Goal: Contribute content

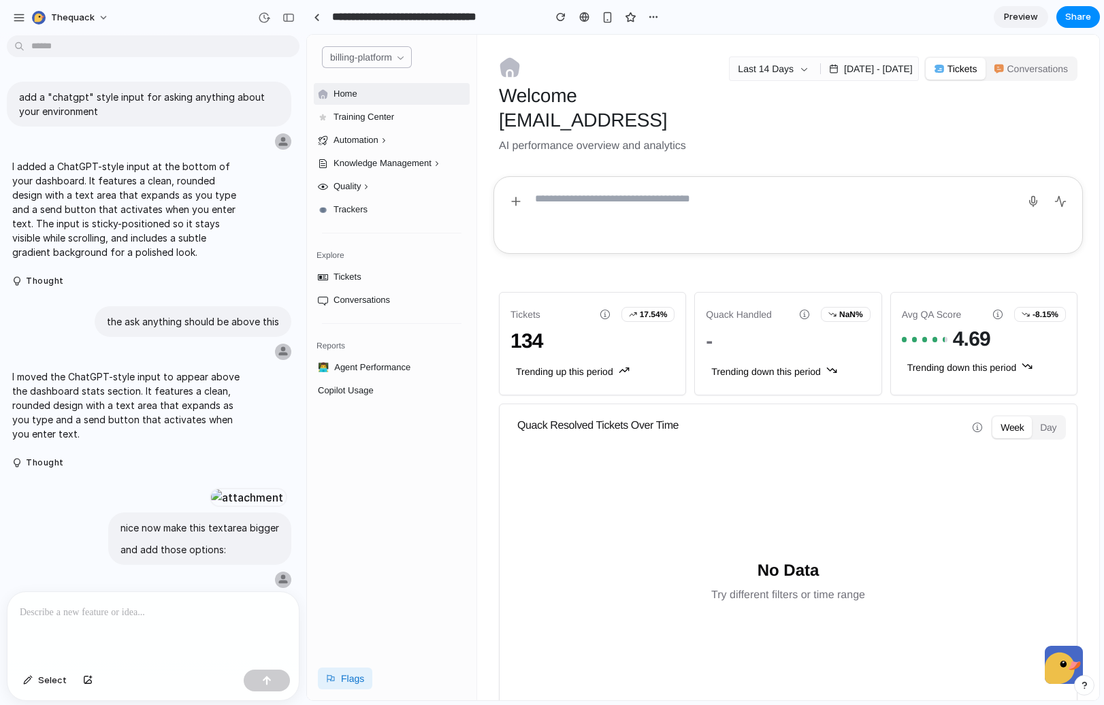
scroll to position [458, 0]
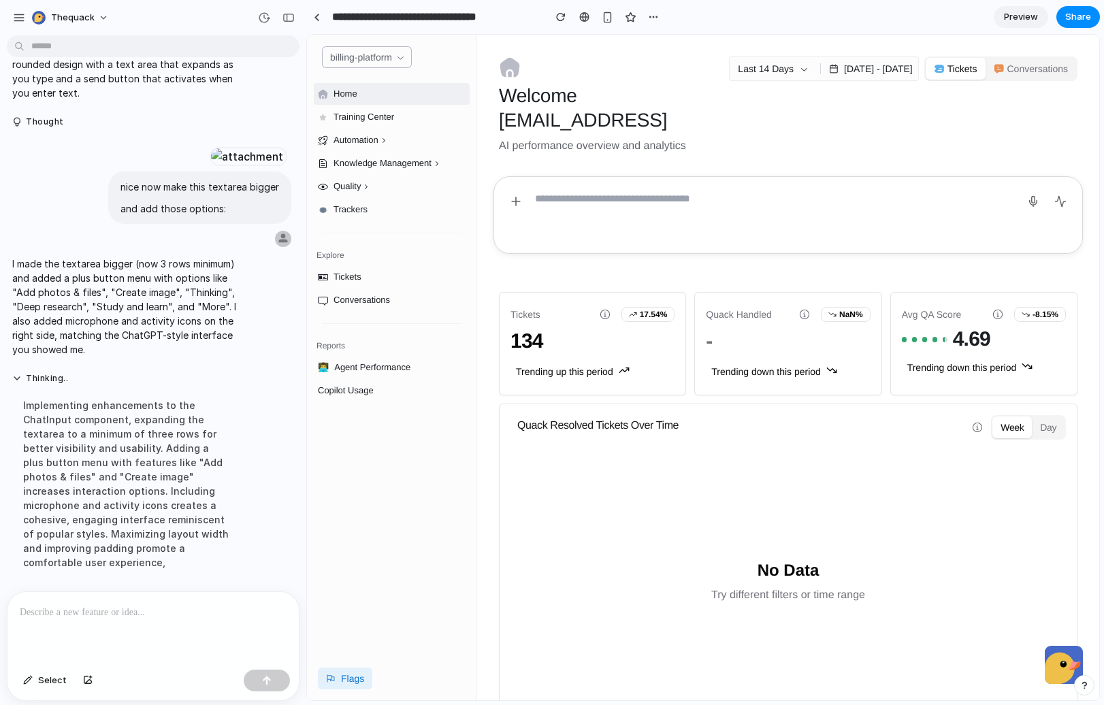
click at [619, 207] on textarea at bounding box center [774, 215] width 479 height 54
click at [618, 195] on textarea at bounding box center [774, 215] width 479 height 54
click at [712, 151] on span "AI performance overview and analytics" at bounding box center [611, 146] width 225 height 16
click at [485, 179] on div at bounding box center [788, 223] width 622 height 94
click at [525, 199] on button "button" at bounding box center [516, 202] width 22 height 22
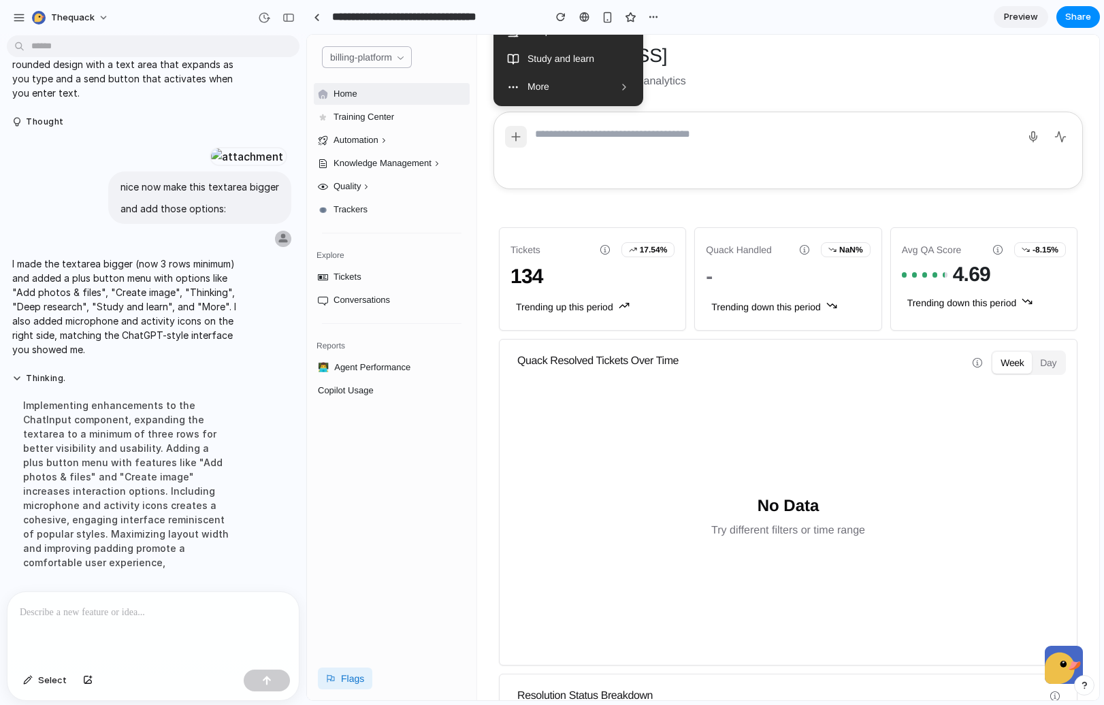
scroll to position [0, 0]
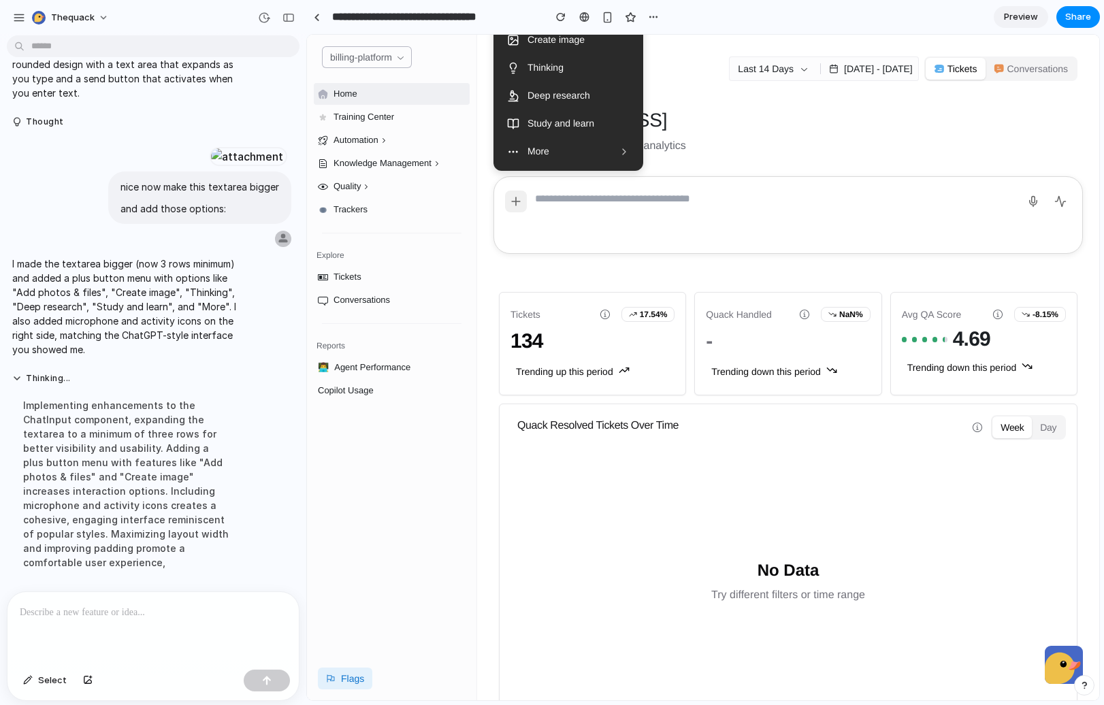
click at [625, 196] on textarea at bounding box center [774, 215] width 479 height 54
click at [530, 209] on div at bounding box center [787, 215] width 589 height 78
click at [517, 198] on icon "button" at bounding box center [516, 202] width 14 height 14
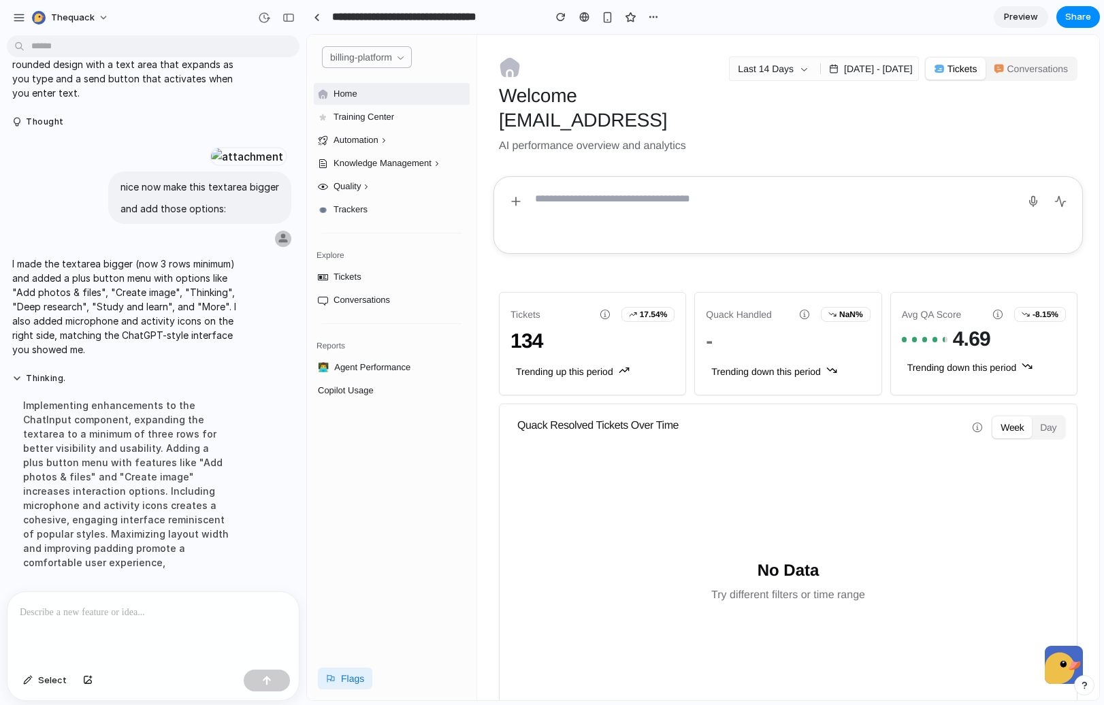
click at [654, 197] on textarea at bounding box center [774, 215] width 479 height 54
click at [1012, 190] on textarea at bounding box center [774, 215] width 479 height 54
click at [1042, 195] on button "button" at bounding box center [1033, 202] width 22 height 22
click at [1061, 195] on icon "button" at bounding box center [1060, 201] width 12 height 12
click at [1037, 204] on icon "button" at bounding box center [1033, 201] width 12 height 12
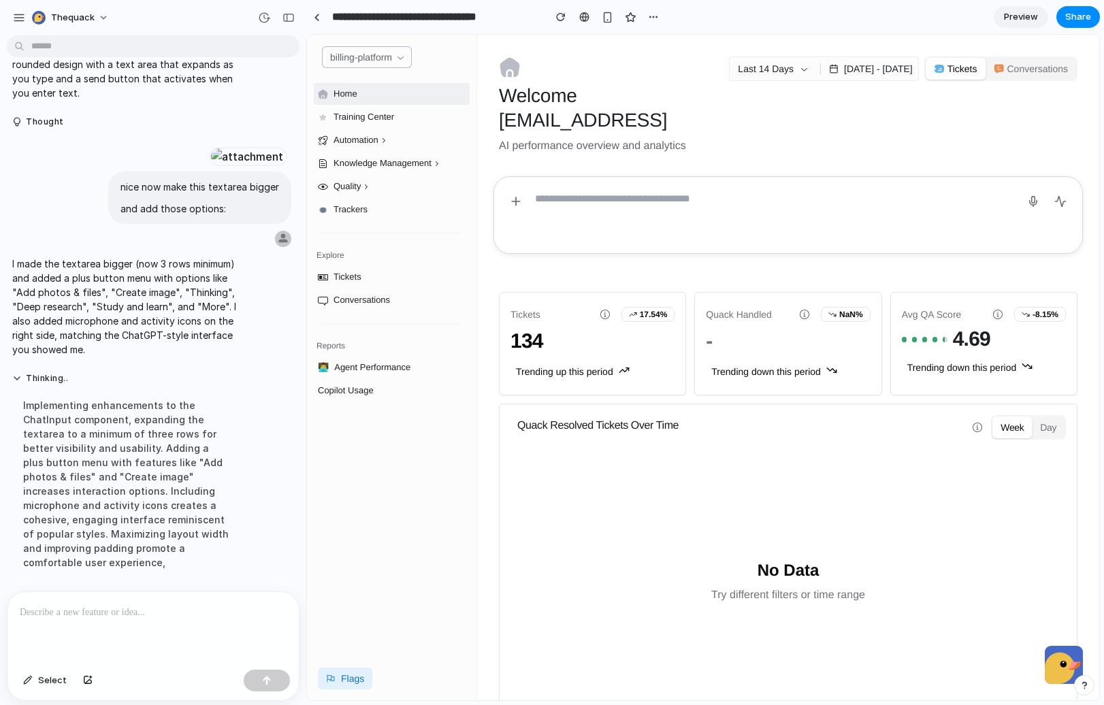
drag, startPoint x: 791, startPoint y: 240, endPoint x: 716, endPoint y: 260, distance: 77.6
click at [791, 240] on textarea at bounding box center [774, 215] width 479 height 54
click at [651, 363] on div "Tickets 17.54% 134" at bounding box center [593, 329] width 186 height 72
click at [295, 20] on button "button" at bounding box center [289, 18] width 22 height 22
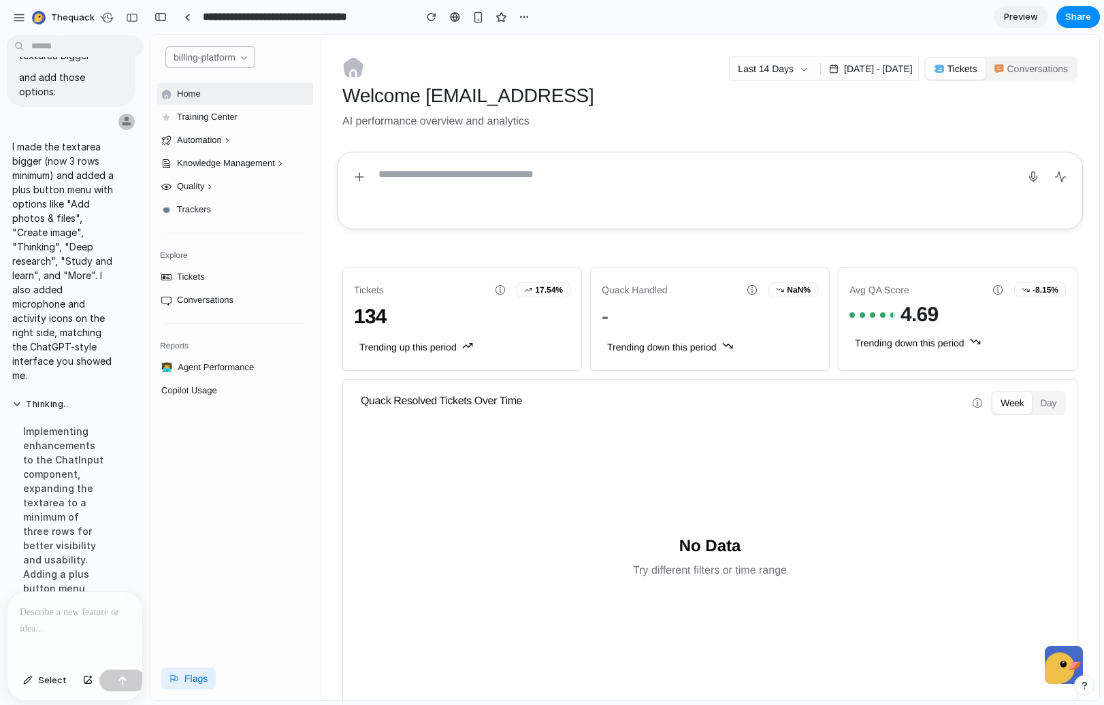
click at [52, 629] on div at bounding box center [74, 628] width 135 height 72
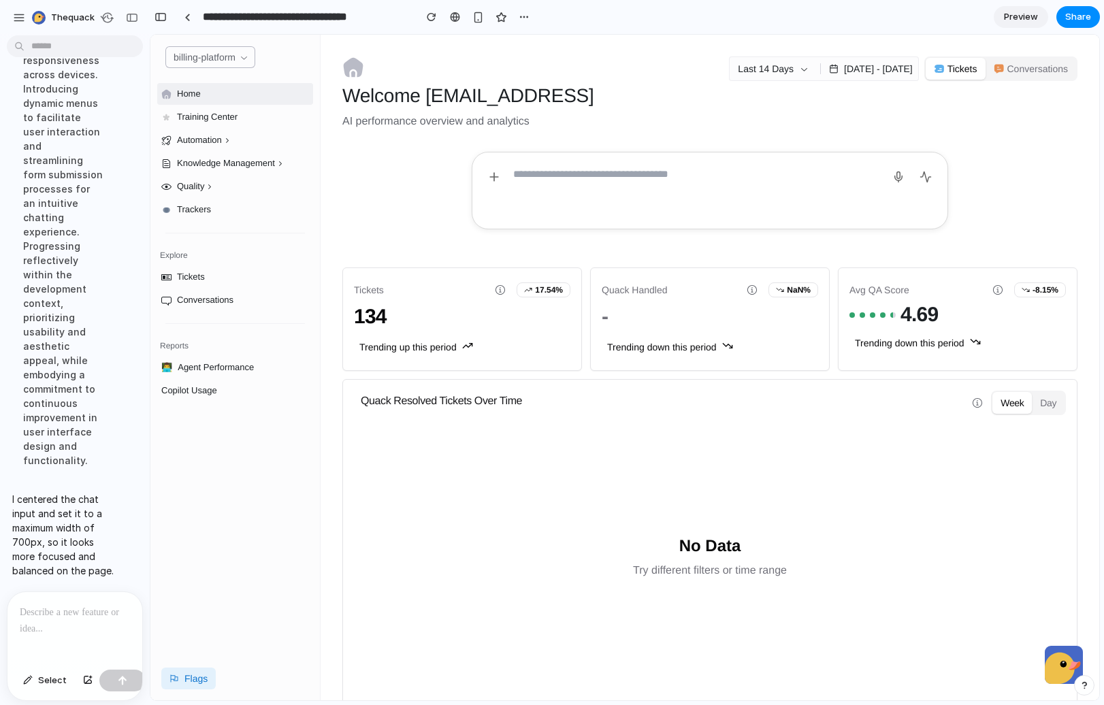
scroll to position [1508, 0]
click at [619, 180] on textarea at bounding box center [696, 190] width 366 height 54
click at [496, 181] on icon "button" at bounding box center [494, 177] width 14 height 14
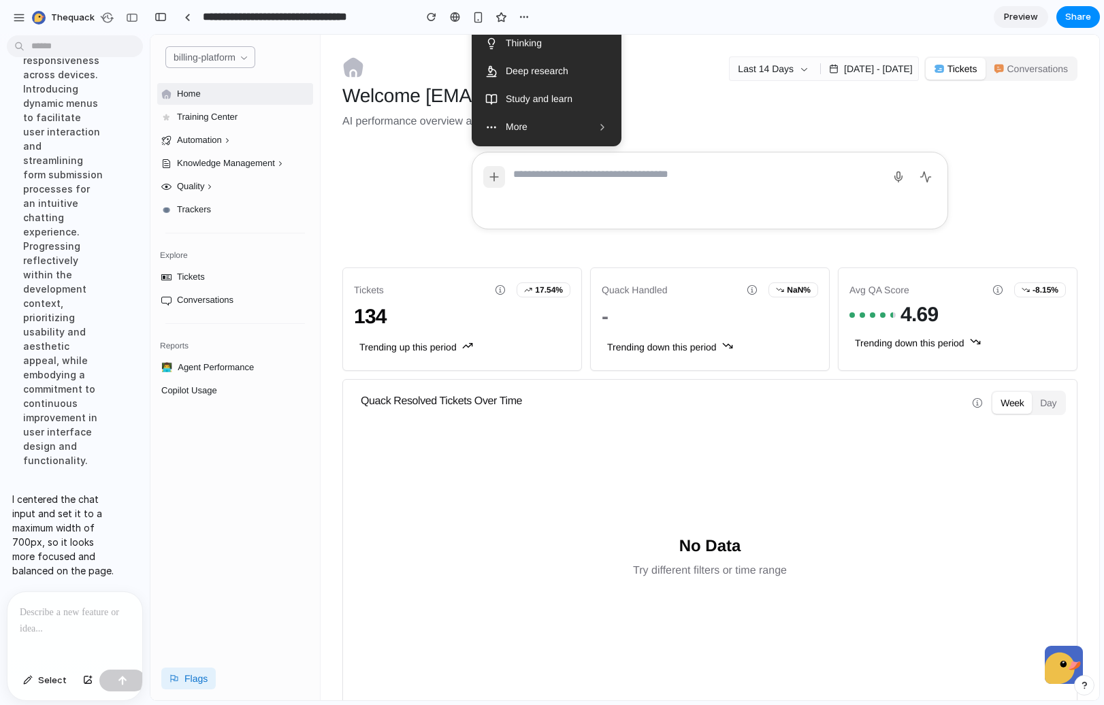
click at [496, 182] on icon "button" at bounding box center [494, 177] width 14 height 14
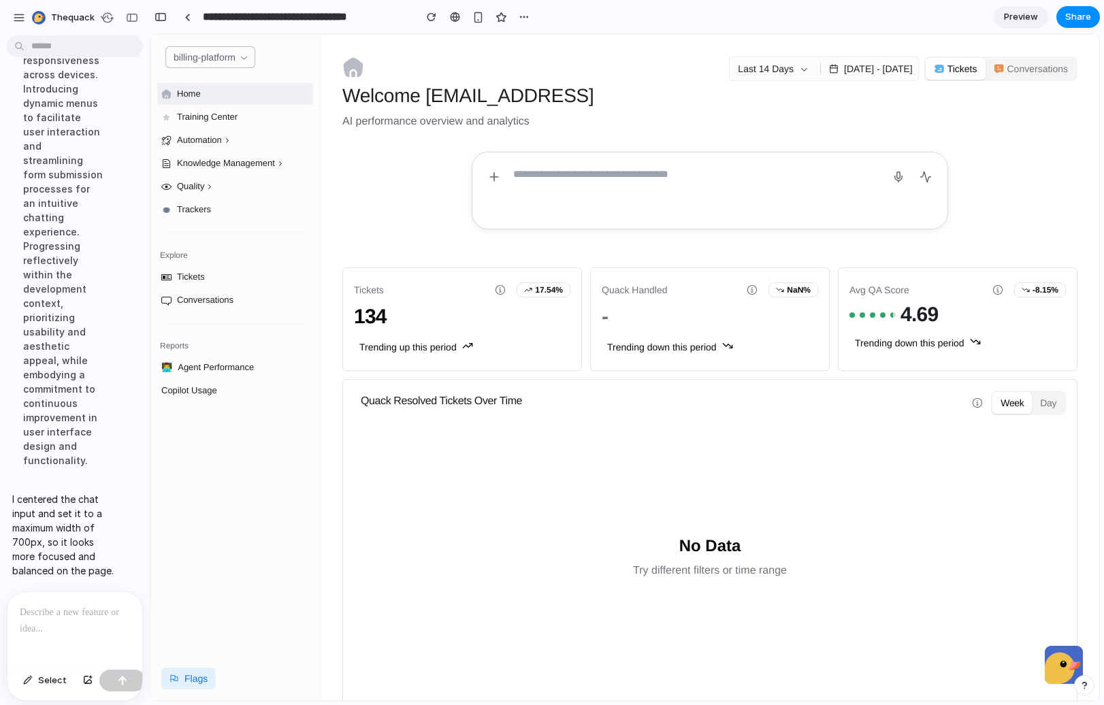
drag, startPoint x: 856, startPoint y: 174, endPoint x: 888, endPoint y: 174, distance: 32.0
click at [856, 174] on textarea at bounding box center [696, 190] width 366 height 54
click at [896, 174] on icon "button" at bounding box center [898, 177] width 12 height 12
click at [798, 176] on textarea at bounding box center [696, 190] width 366 height 54
click at [660, 180] on textarea at bounding box center [696, 190] width 366 height 54
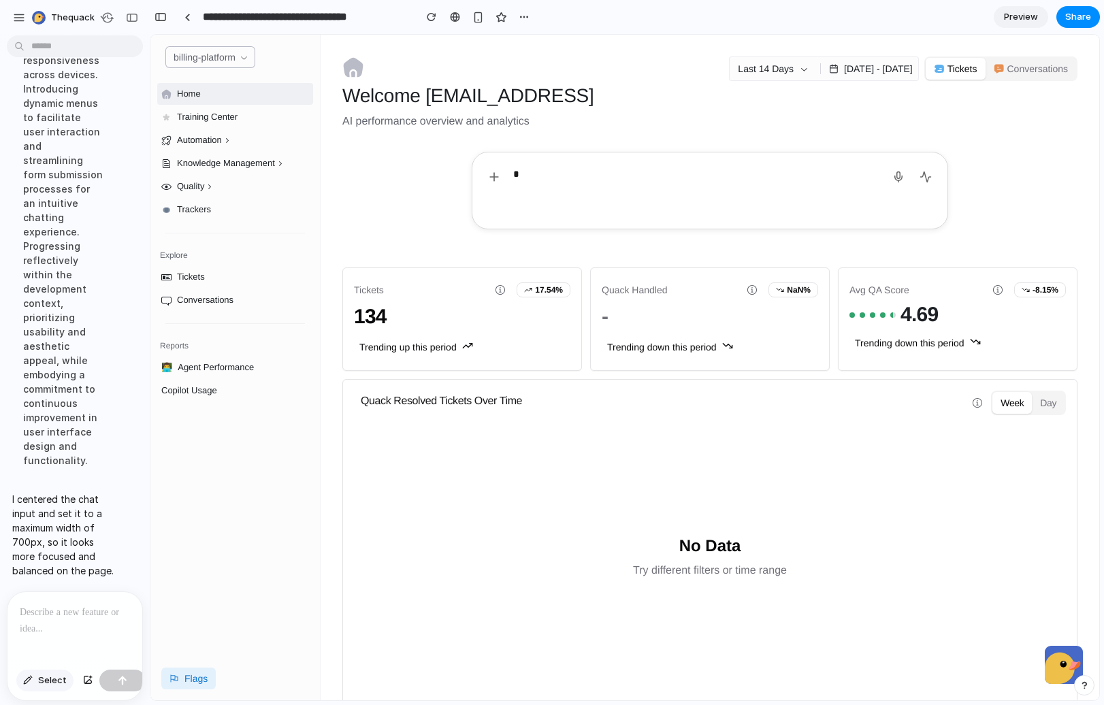
type textarea "*"
click at [35, 681] on button "Select" at bounding box center [44, 681] width 57 height 22
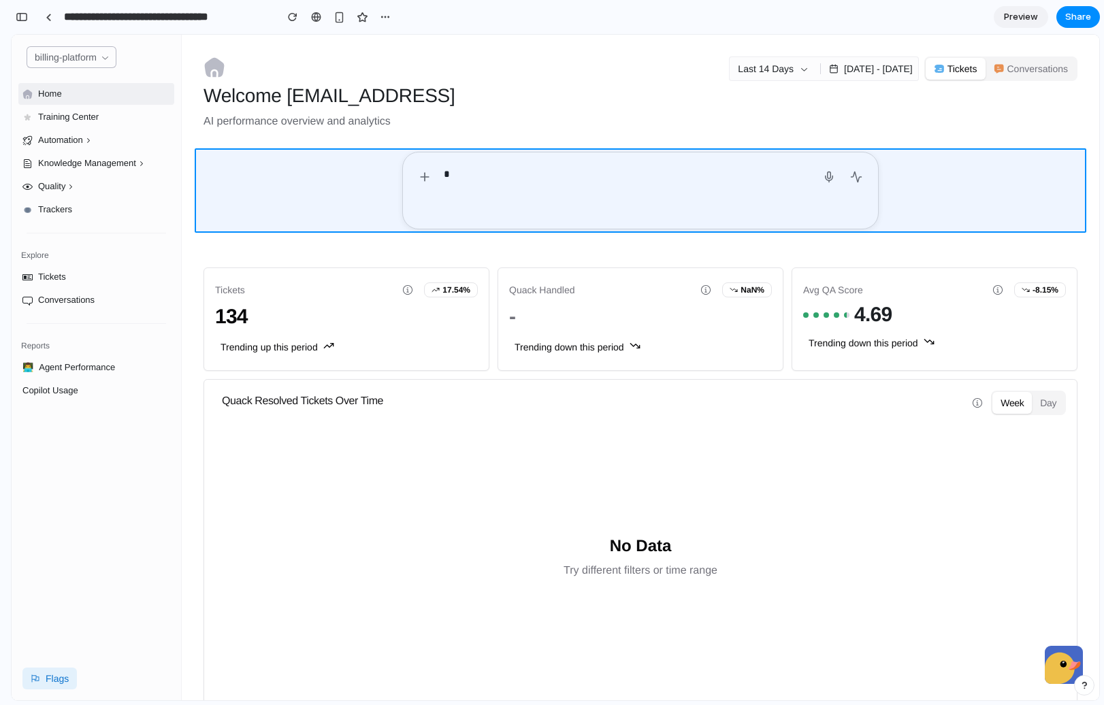
click at [419, 176] on div at bounding box center [624, 368] width 949 height 666
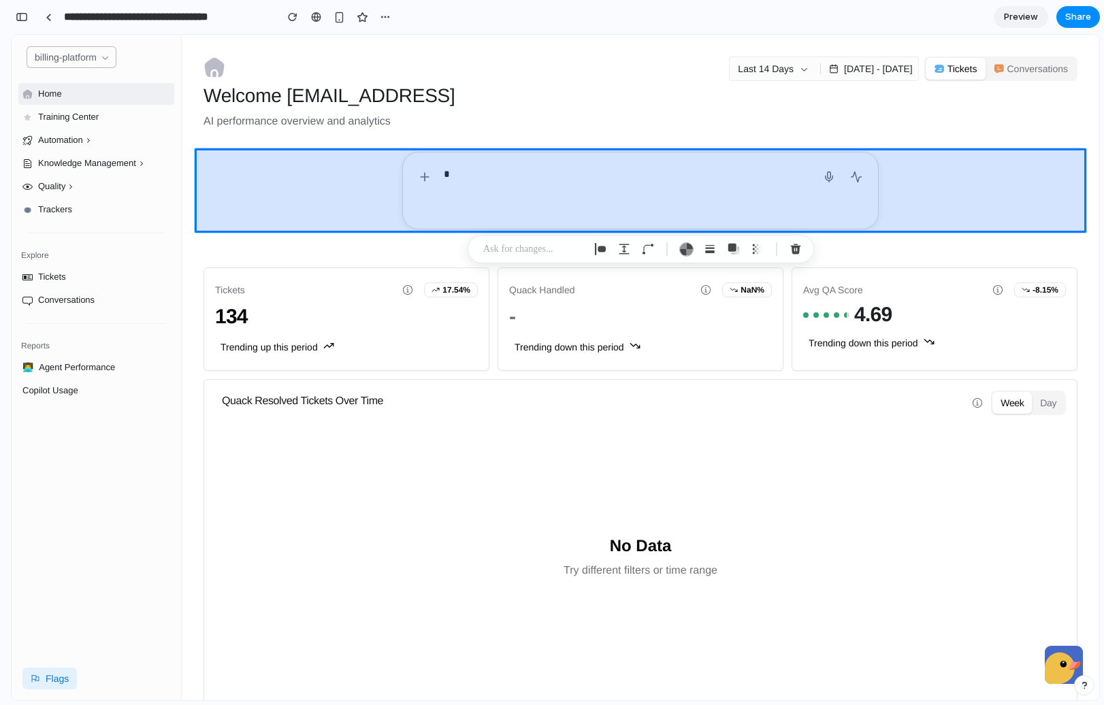
click at [444, 178] on div at bounding box center [624, 368] width 949 height 666
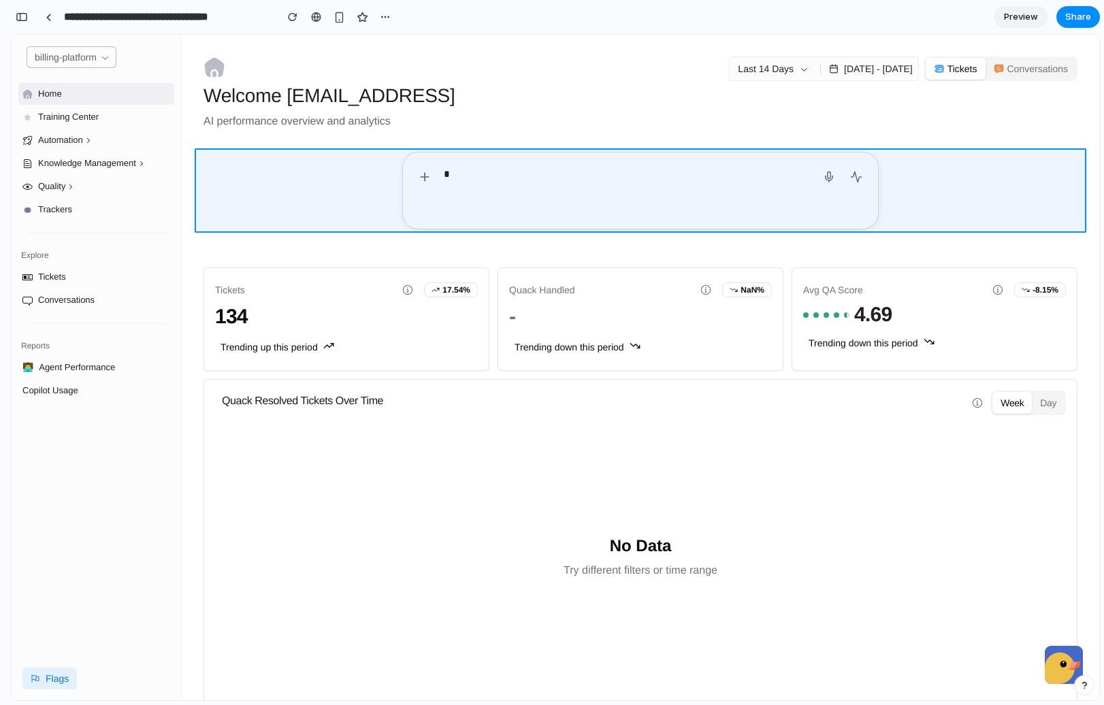
click at [443, 177] on div at bounding box center [624, 368] width 949 height 666
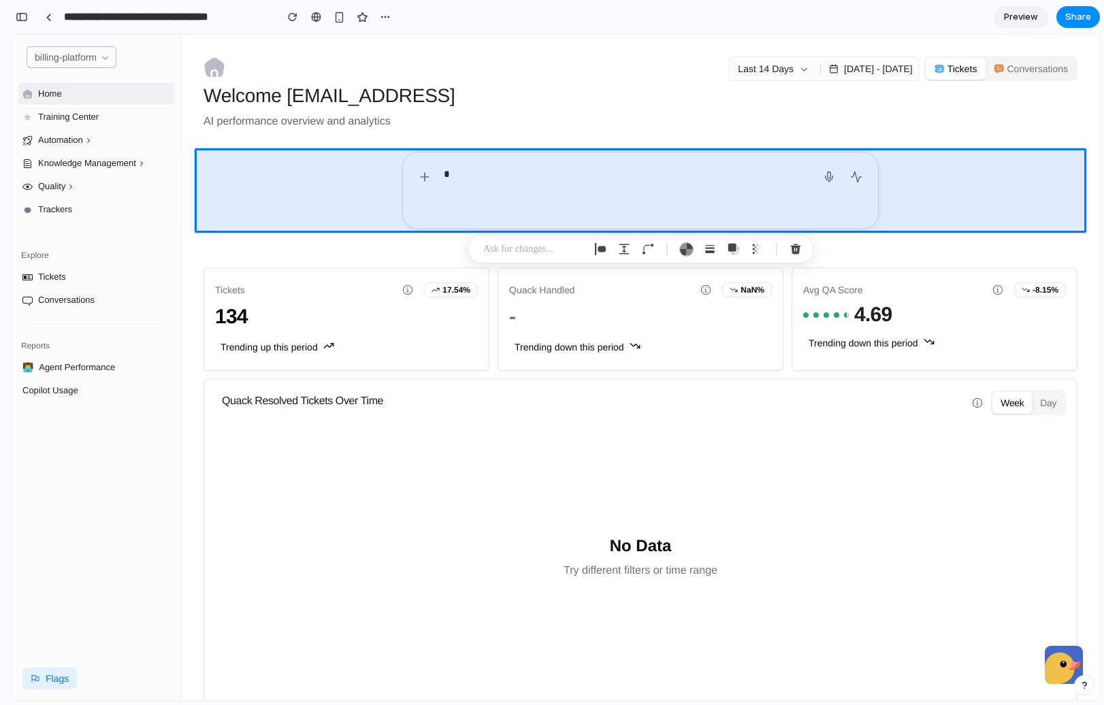
click at [530, 241] on p at bounding box center [533, 249] width 101 height 16
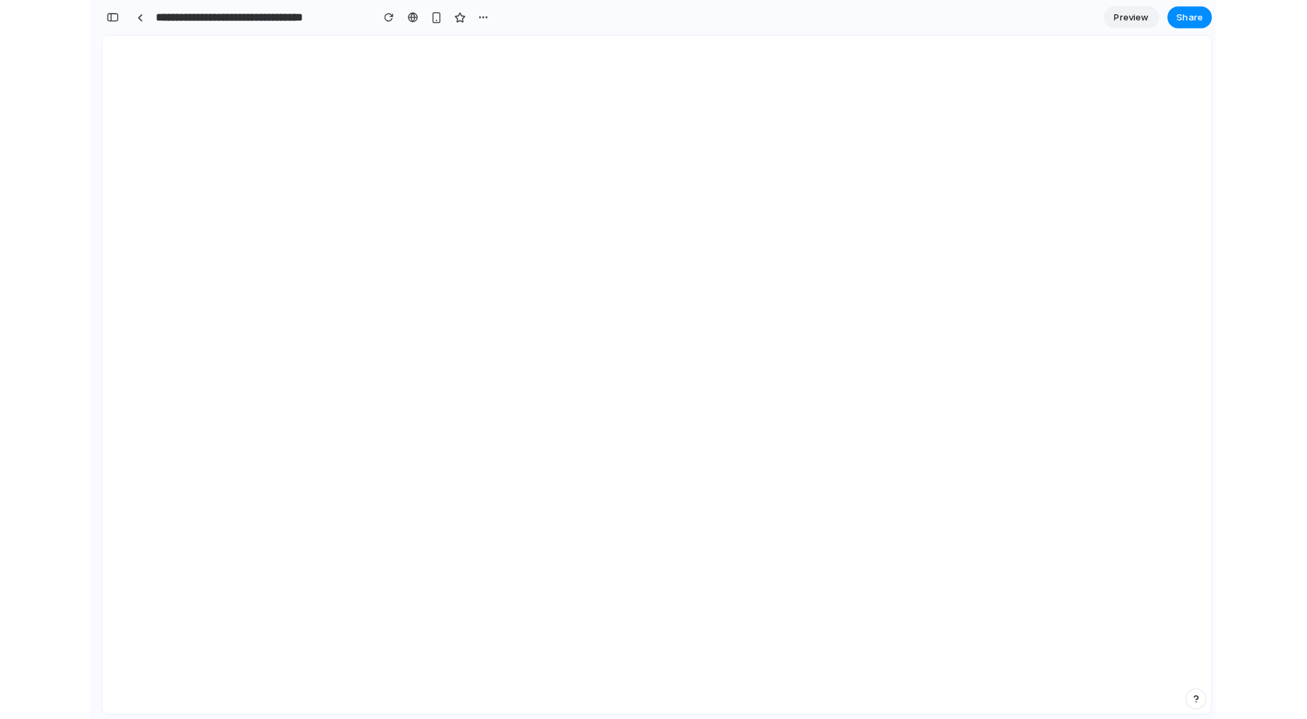
scroll to position [0, 0]
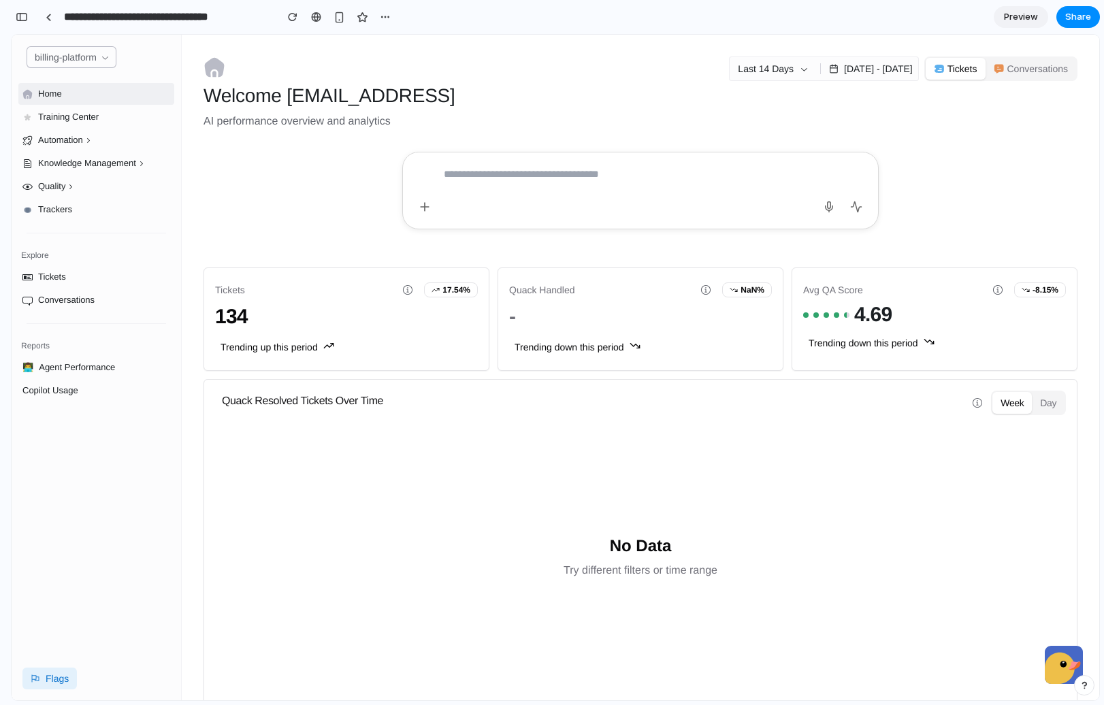
click at [585, 178] on textarea at bounding box center [627, 190] width 366 height 54
click at [592, 167] on textarea at bounding box center [627, 190] width 366 height 54
type textarea "********"
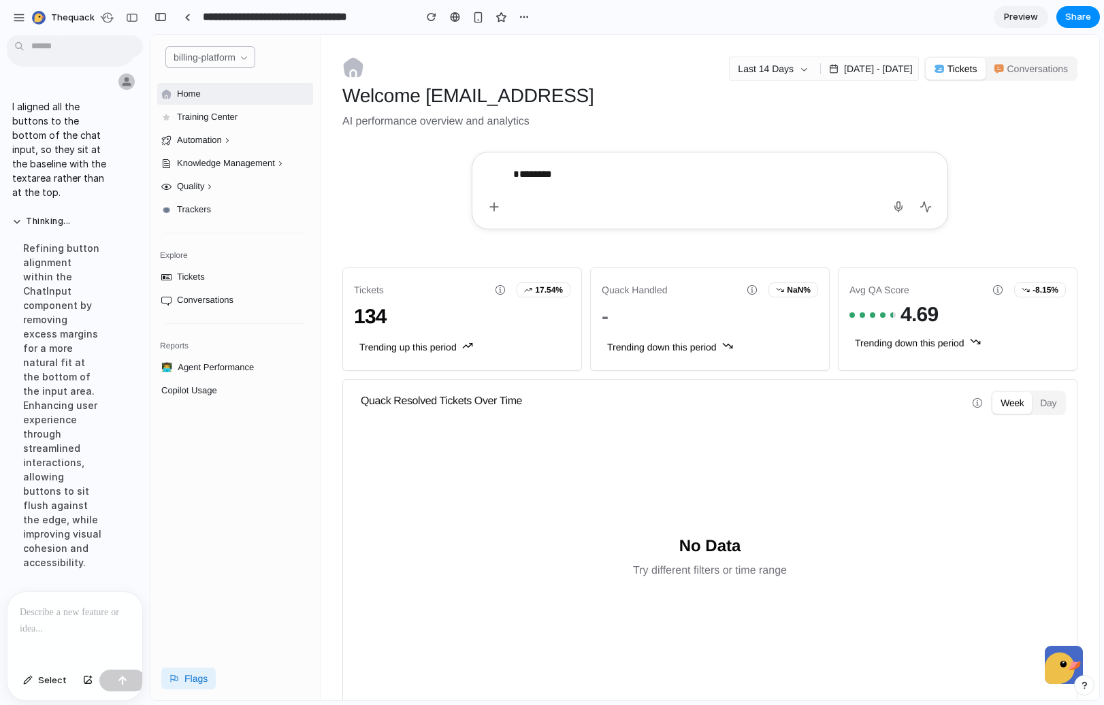
scroll to position [1447, 0]
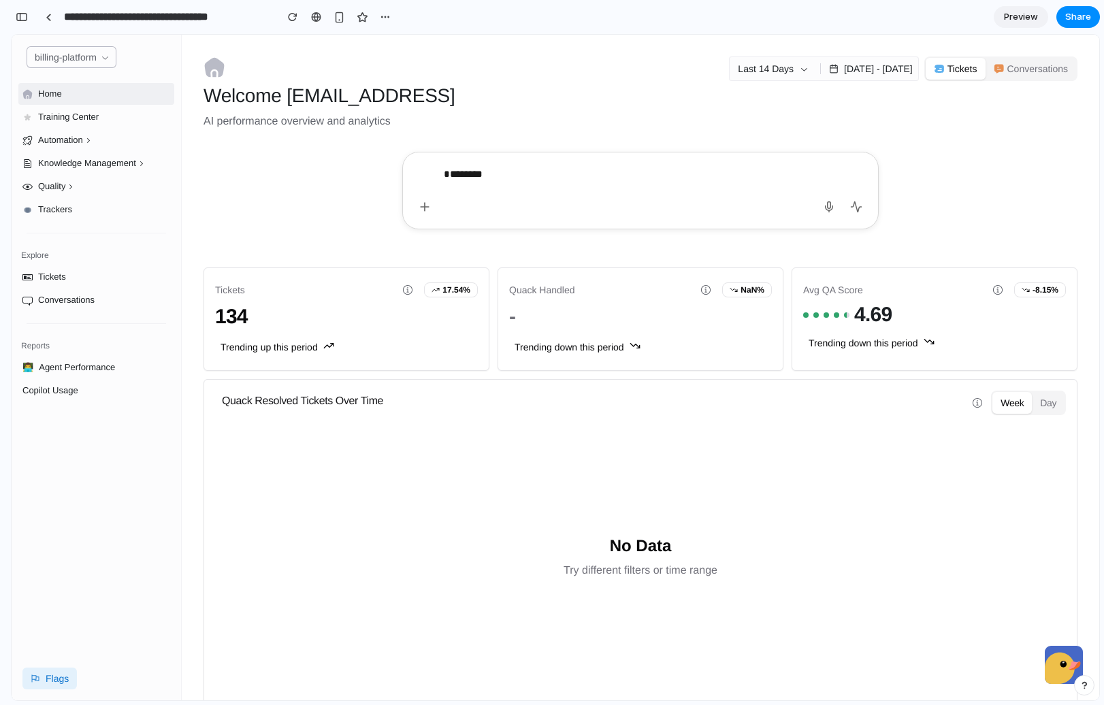
click at [418, 165] on div "********" at bounding box center [640, 191] width 476 height 78
click at [478, 172] on textarea "********" at bounding box center [627, 190] width 366 height 54
type textarea "**********"
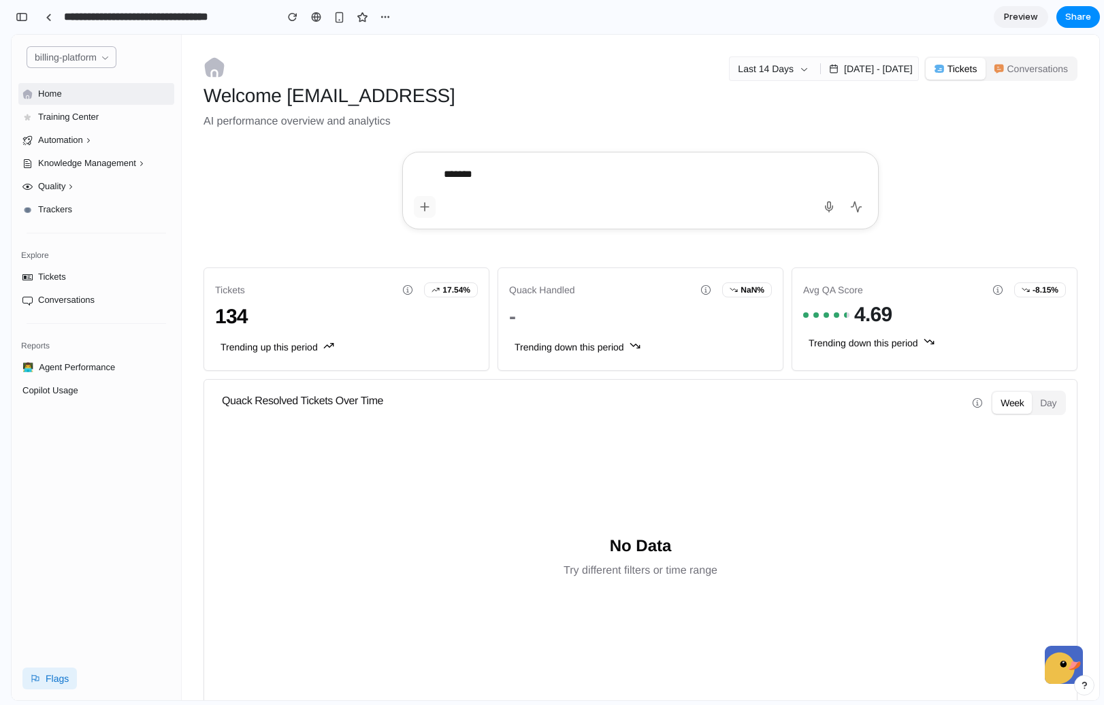
click at [421, 205] on icon "button" at bounding box center [425, 207] width 14 height 14
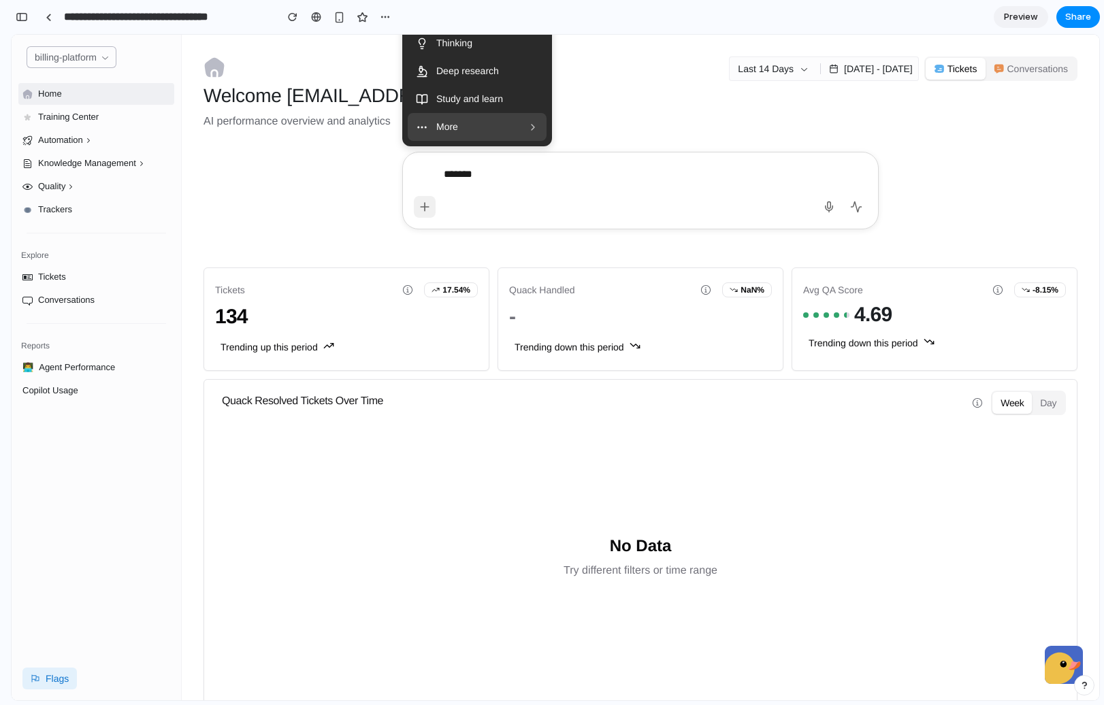
click at [456, 81] on button "Deep research" at bounding box center [477, 71] width 139 height 28
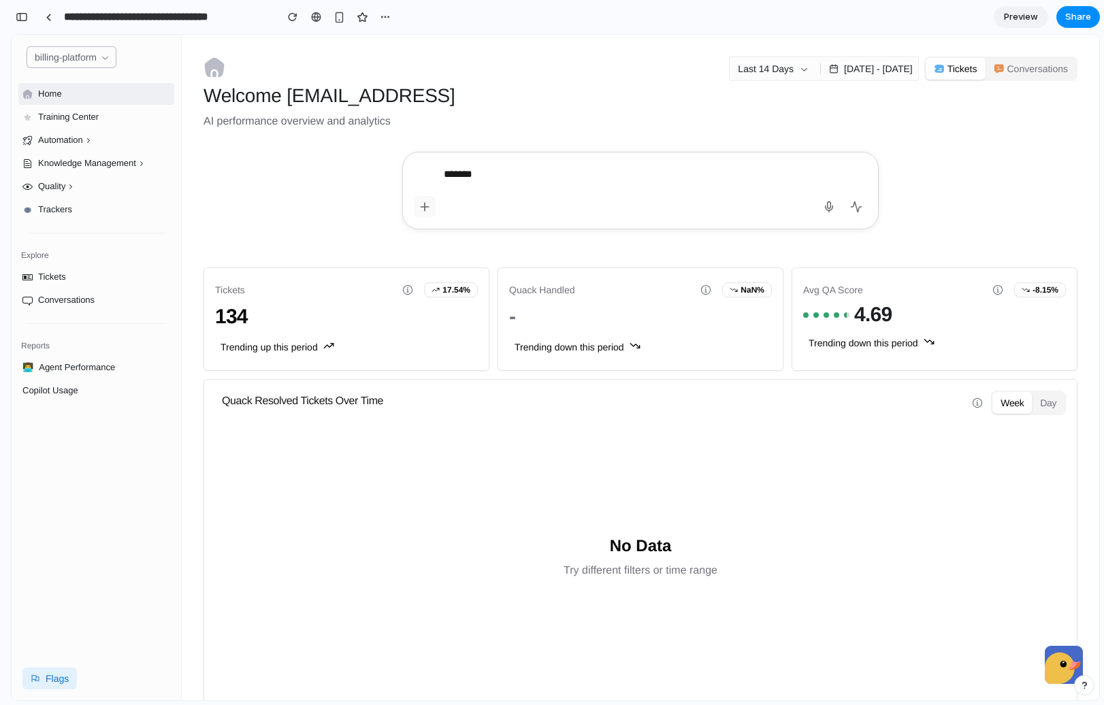
click at [419, 207] on icon "button" at bounding box center [425, 207] width 14 height 14
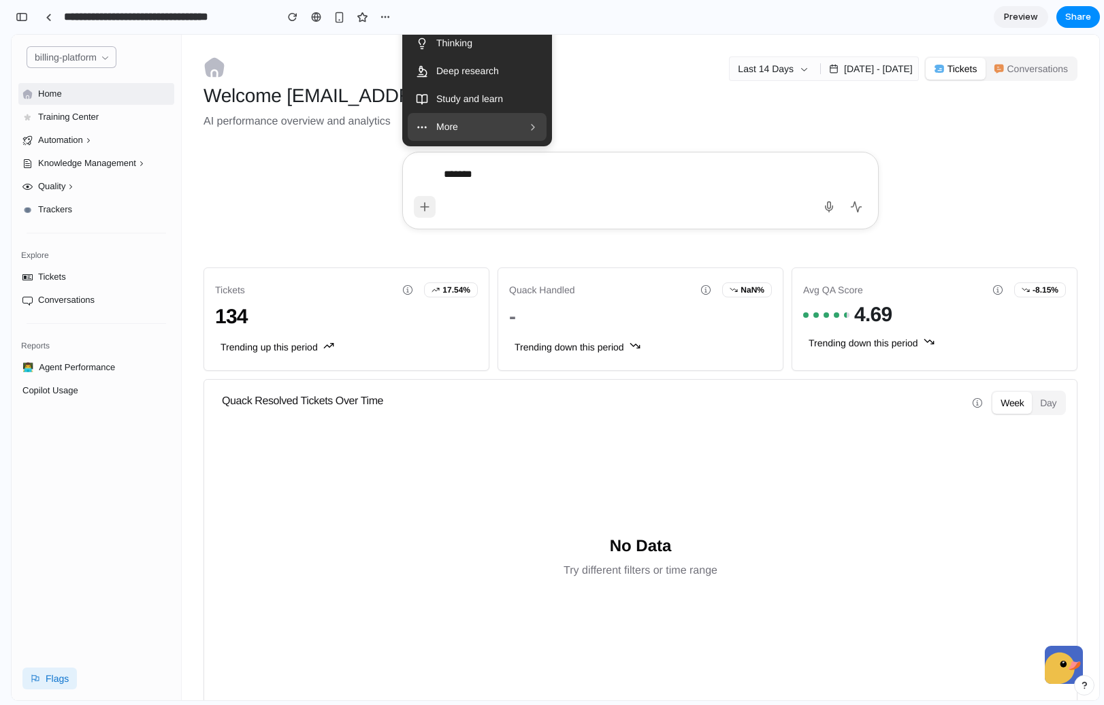
click at [455, 120] on span "More" at bounding box center [477, 127] width 83 height 14
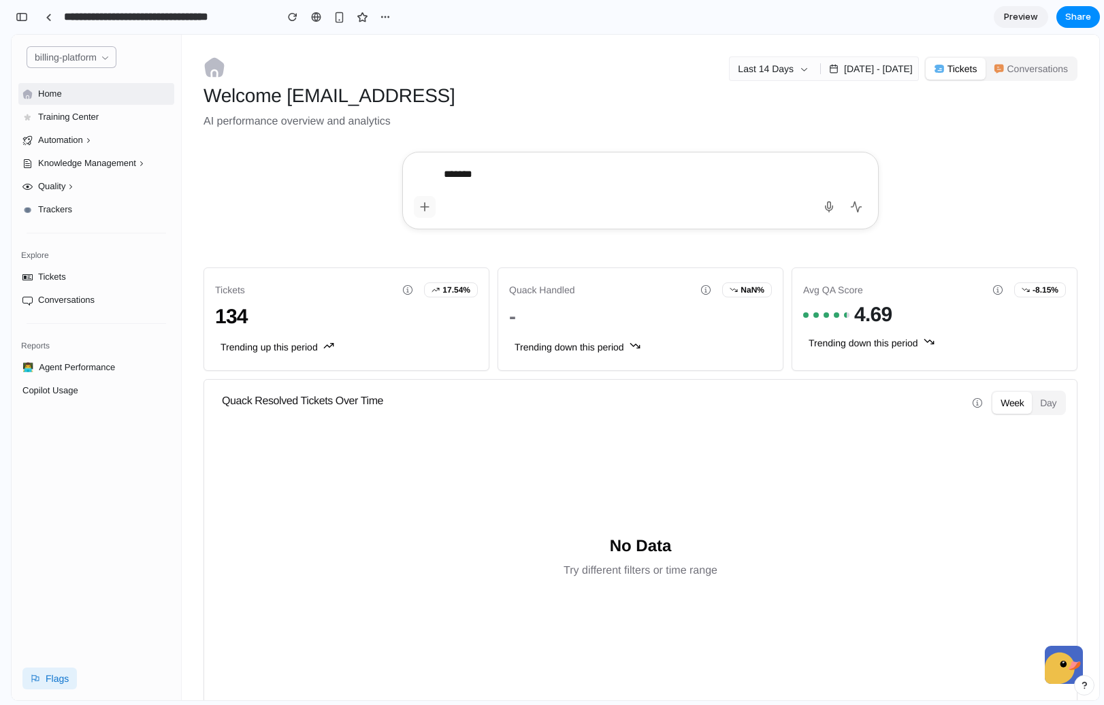
click at [426, 199] on button "button" at bounding box center [425, 207] width 22 height 22
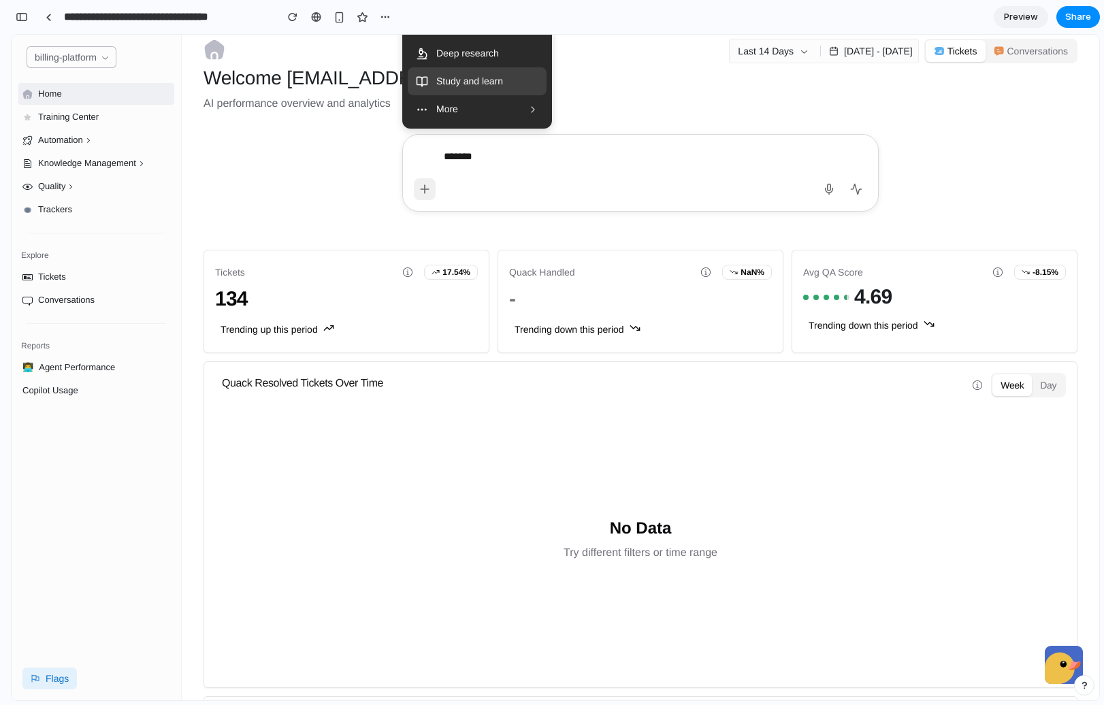
scroll to position [0, 0]
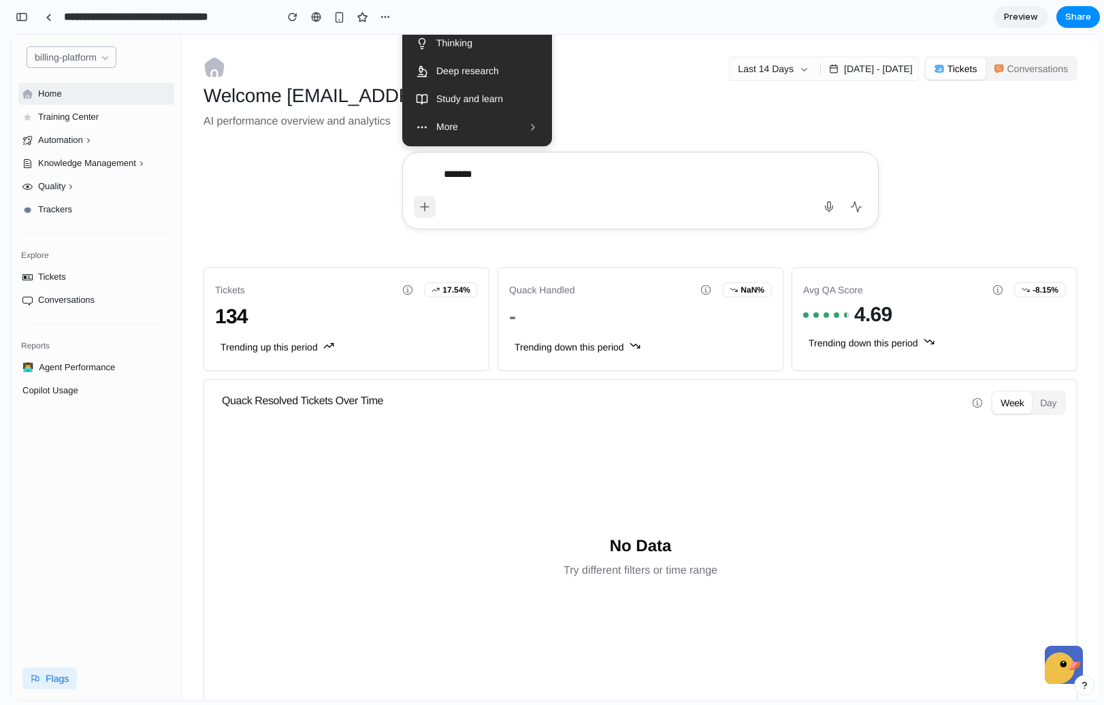
click at [383, 206] on div "******* Add photos & files Create image Thinking Deep research Study and learn …" at bounding box center [640, 191] width 885 height 78
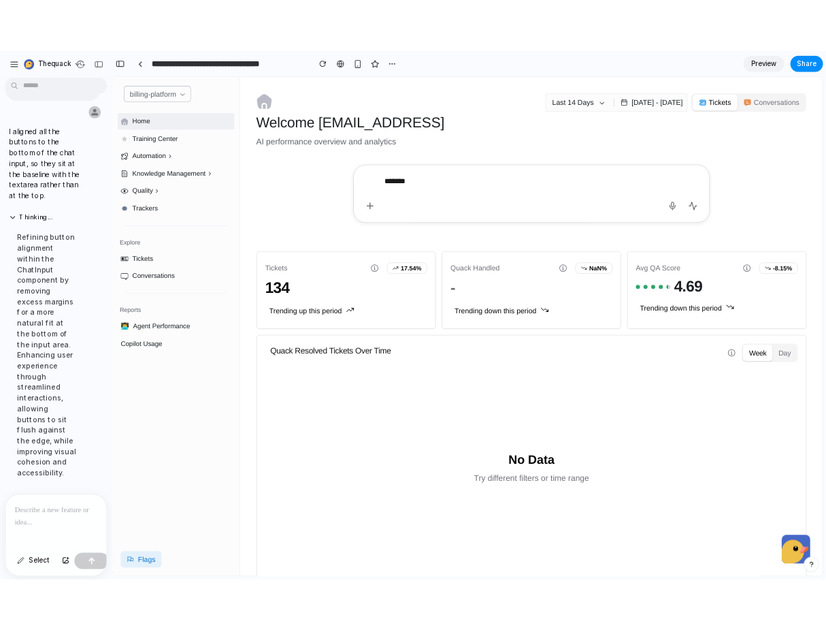
scroll to position [1447, 0]
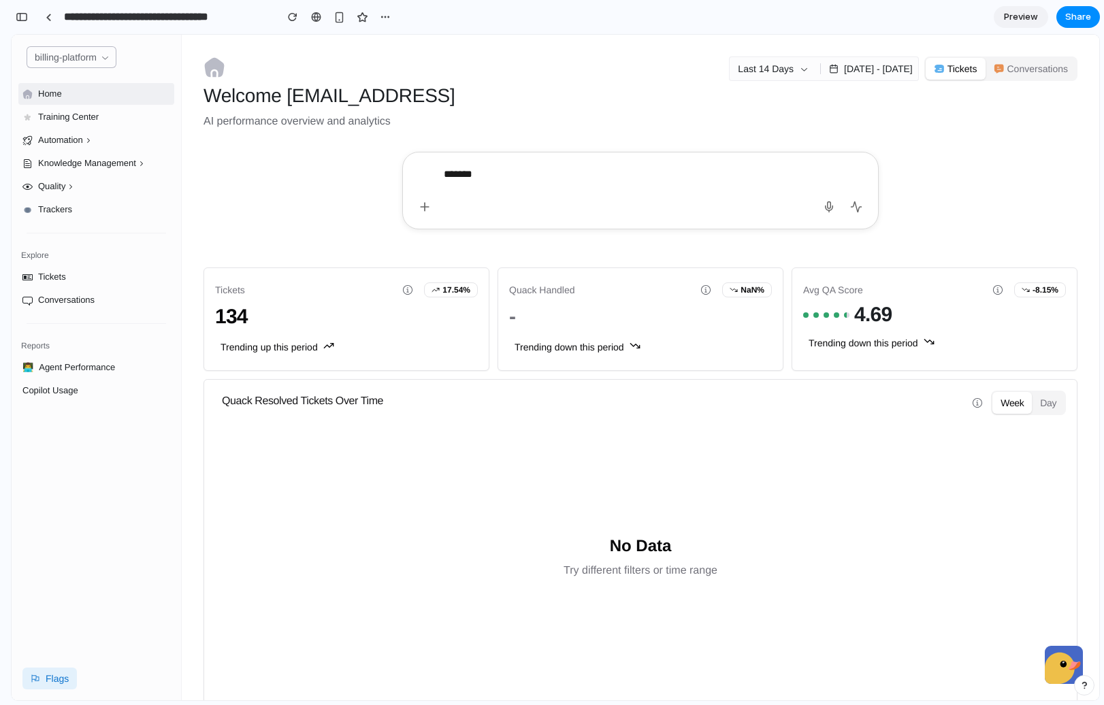
click at [621, 170] on textarea "*******" at bounding box center [627, 190] width 366 height 54
click at [620, 172] on textarea "*******" at bounding box center [627, 190] width 366 height 54
click at [619, 172] on textarea "*******" at bounding box center [627, 190] width 366 height 54
type textarea "*"
click at [196, 183] on div at bounding box center [640, 199] width 917 height 94
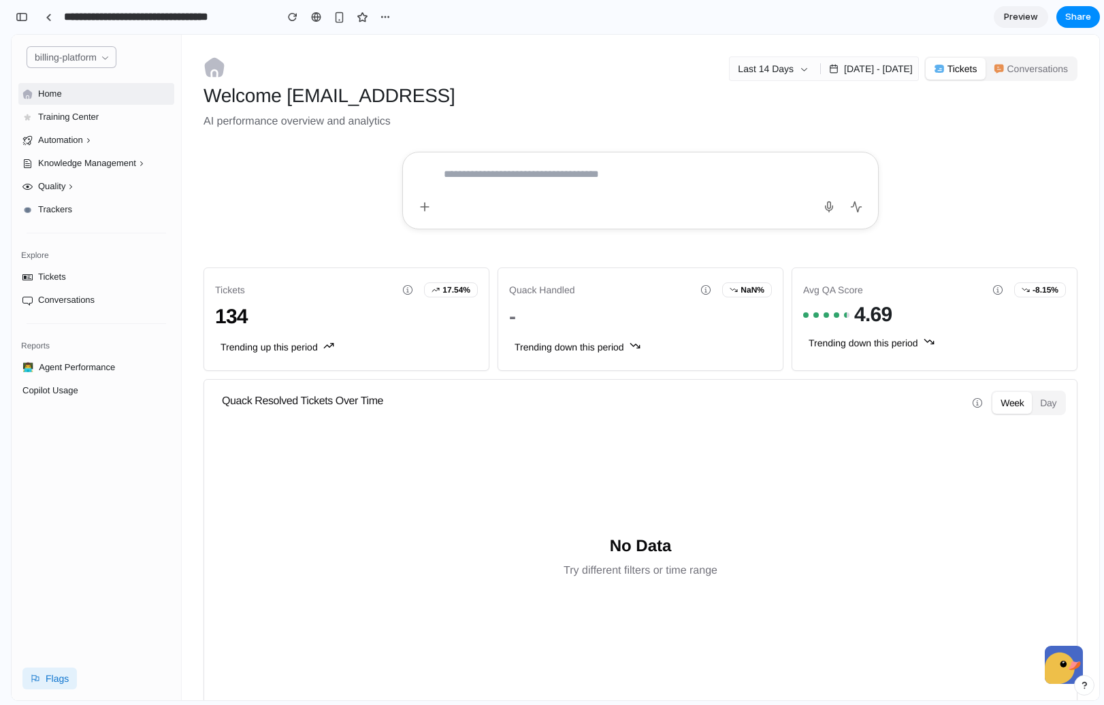
click at [263, 192] on div at bounding box center [640, 191] width 885 height 78
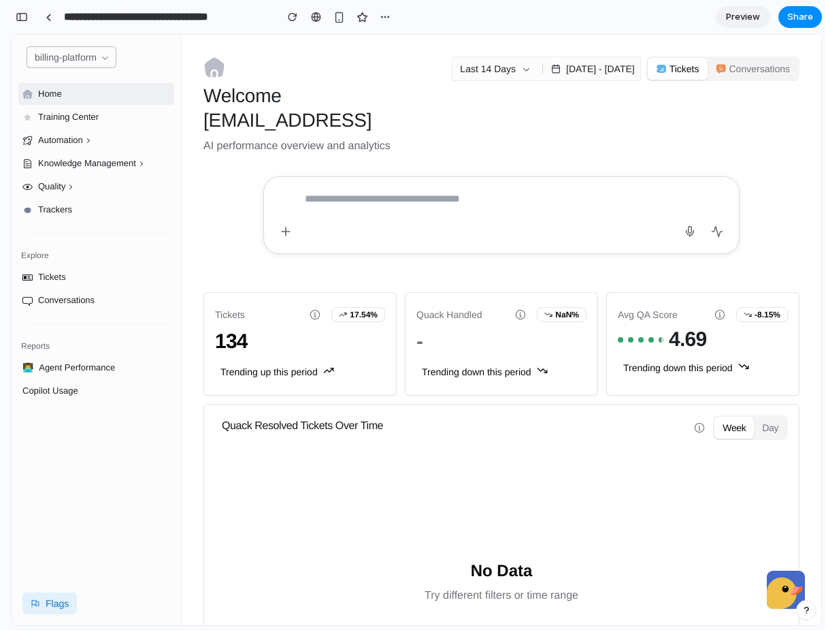
click at [383, 216] on textarea at bounding box center [488, 215] width 366 height 54
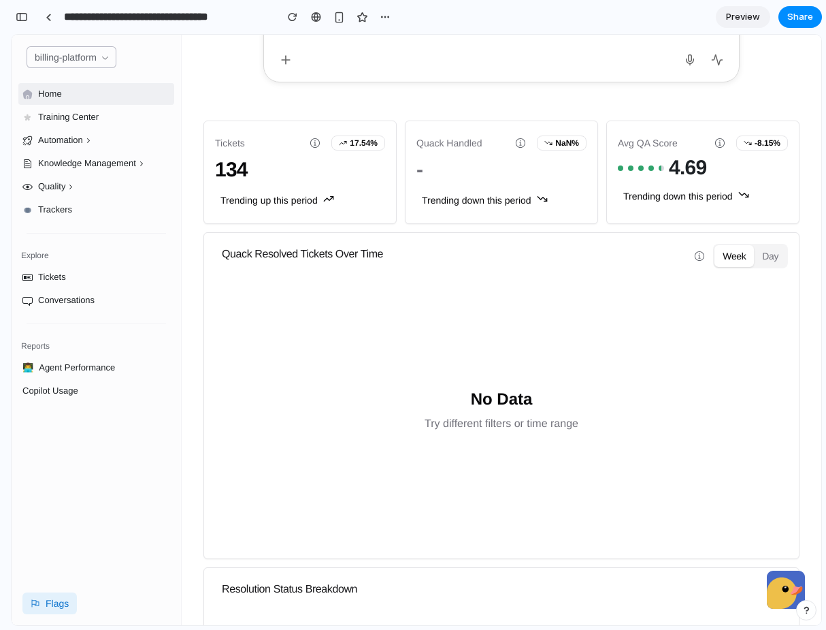
scroll to position [0, 0]
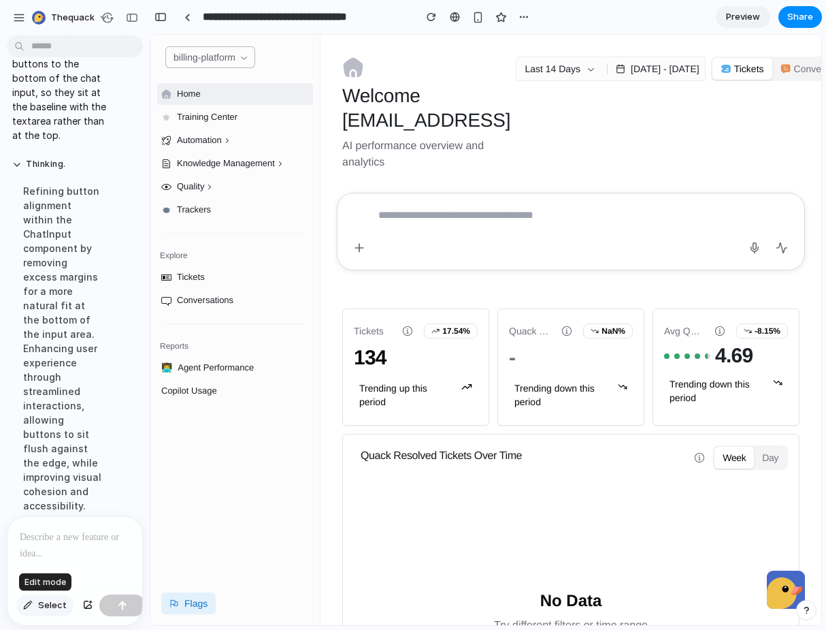
click at [26, 609] on button "Select" at bounding box center [44, 605] width 57 height 22
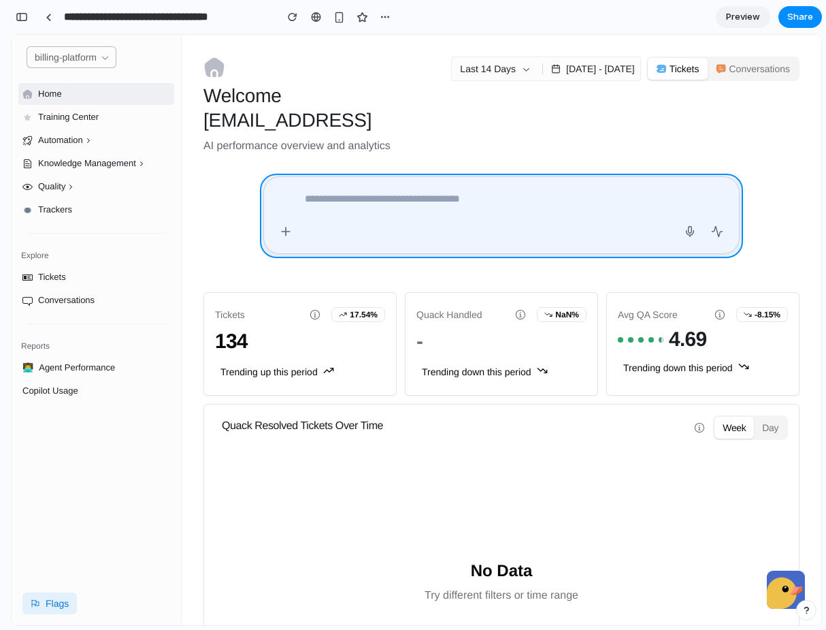
click at [704, 178] on div at bounding box center [486, 329] width 670 height 589
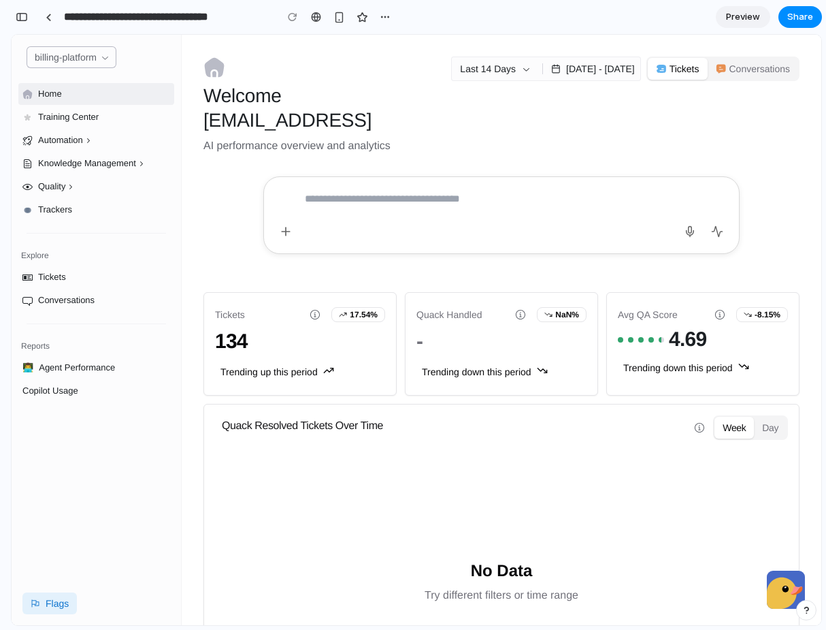
scroll to position [1848, 0]
